Goal: Transaction & Acquisition: Purchase product/service

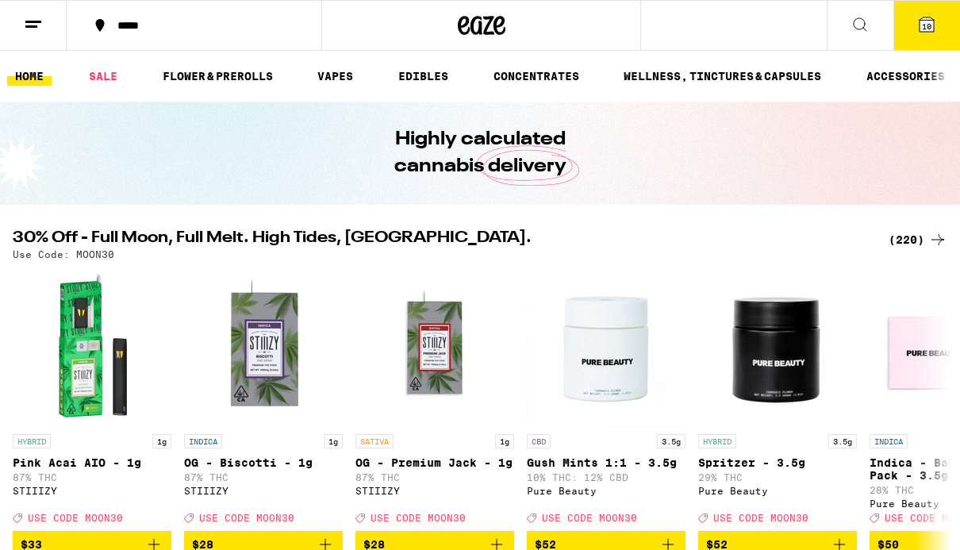
click at [103, 78] on link "SALE" at bounding box center [103, 76] width 44 height 19
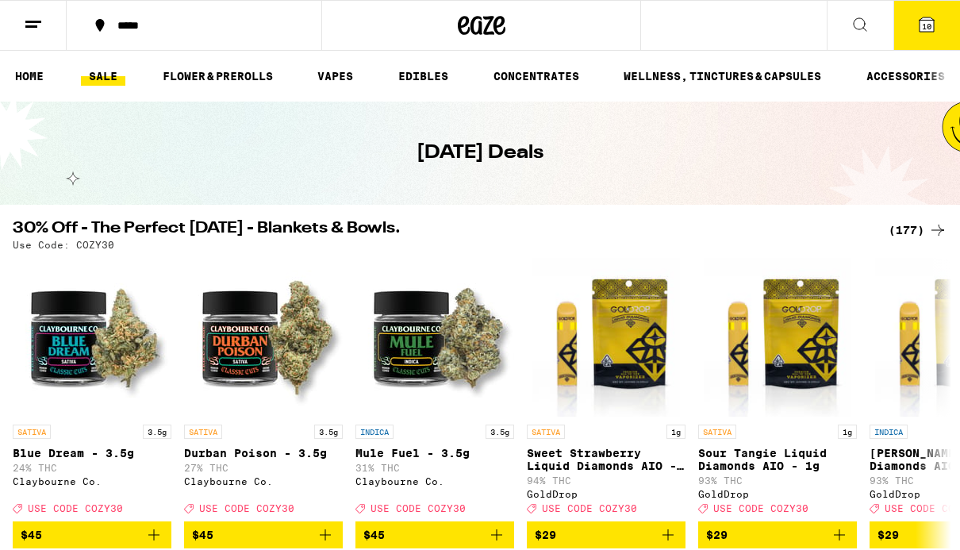
click at [36, 79] on link "HOME" at bounding box center [29, 76] width 44 height 19
